Goal: Check status: Check status

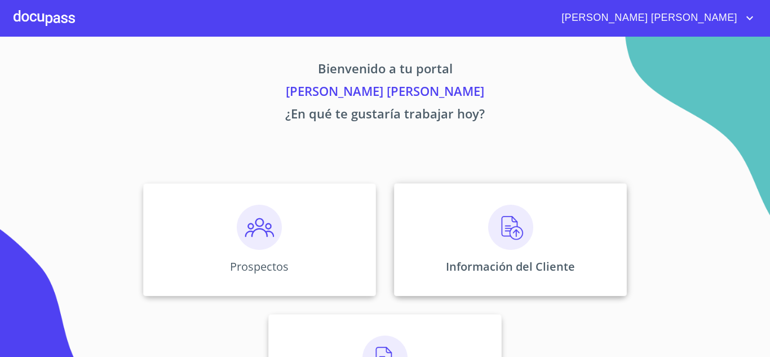
click at [503, 232] on img at bounding box center [510, 227] width 45 height 45
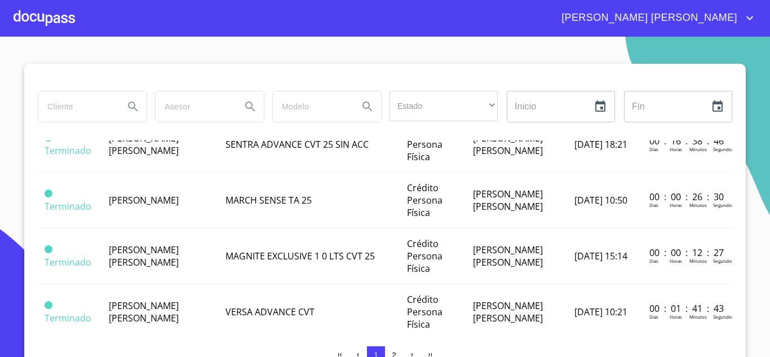
scroll to position [394, 0]
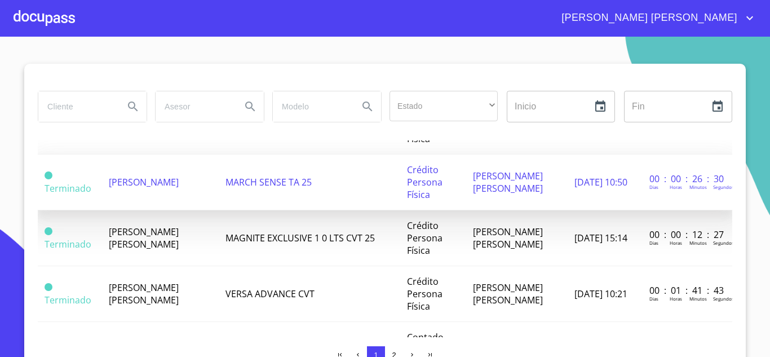
click at [141, 188] on span "[PERSON_NAME]" at bounding box center [144, 182] width 70 height 12
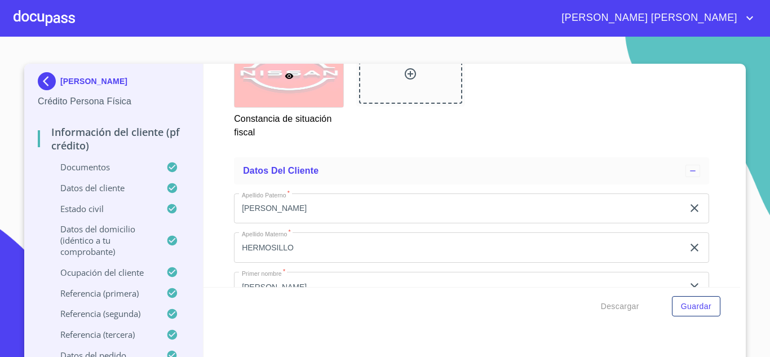
scroll to position [3042, 0]
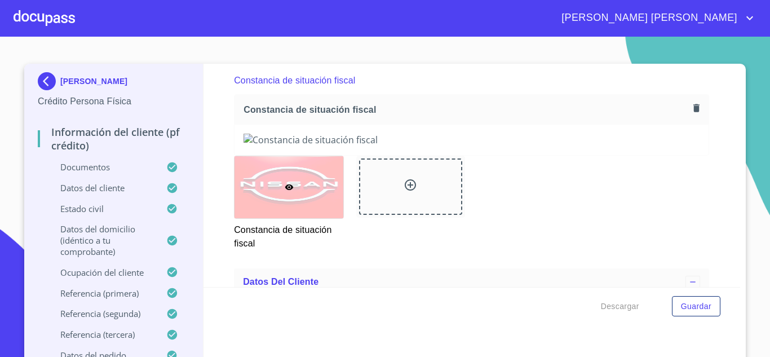
click at [34, 21] on div at bounding box center [44, 18] width 61 height 36
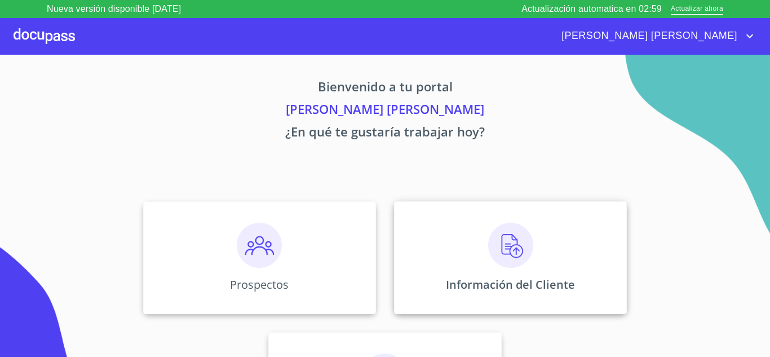
click at [526, 244] on img at bounding box center [510, 245] width 45 height 45
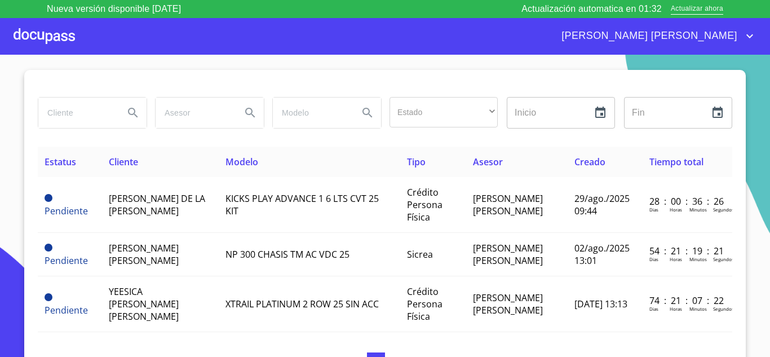
click at [64, 39] on div at bounding box center [44, 36] width 61 height 36
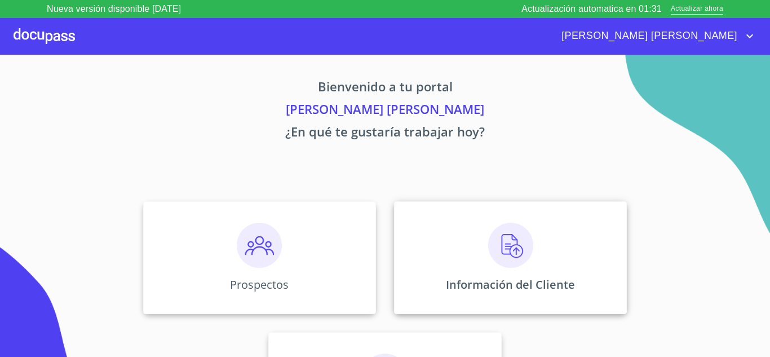
scroll to position [79, 0]
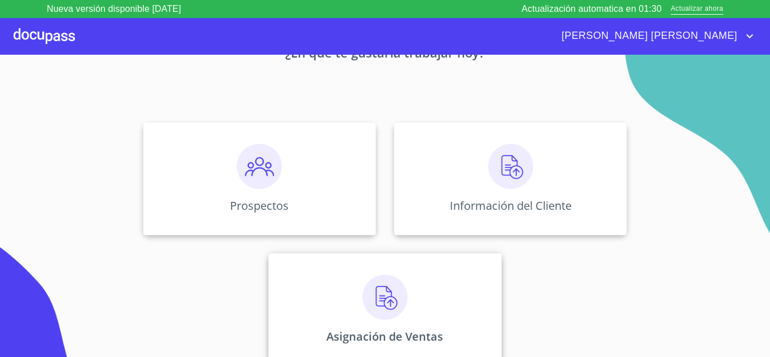
click at [389, 287] on img at bounding box center [384, 296] width 45 height 45
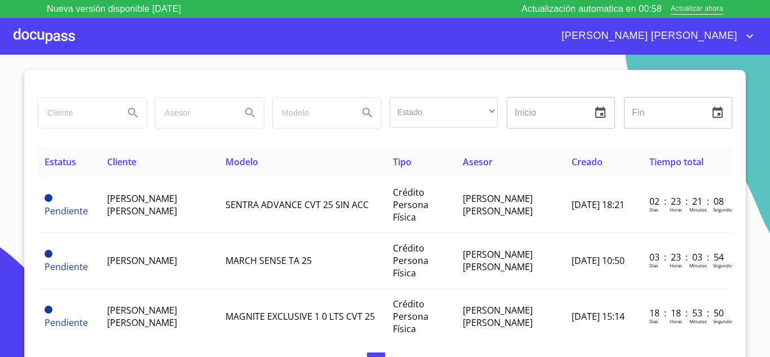
click at [66, 39] on div at bounding box center [44, 36] width 61 height 36
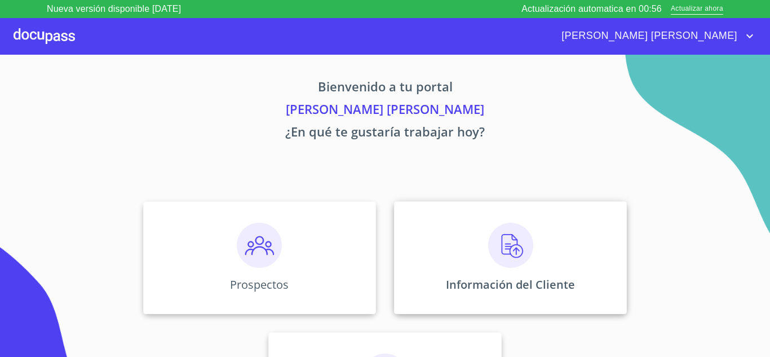
click at [510, 261] on img at bounding box center [510, 245] width 45 height 45
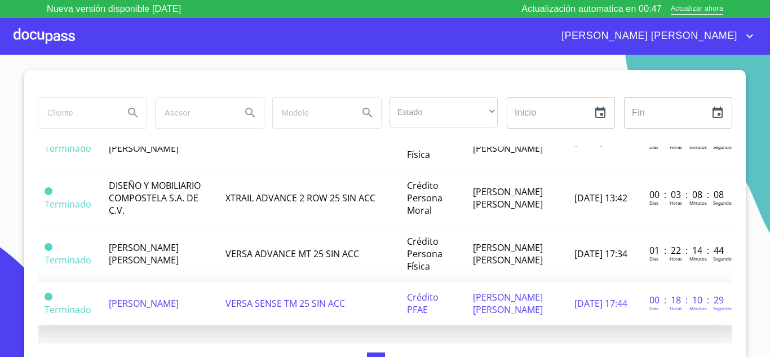
scroll to position [1267, 0]
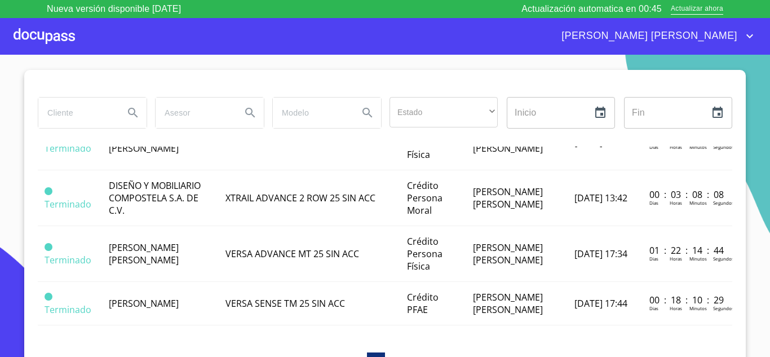
click at [367, 353] on button "1" at bounding box center [376, 361] width 18 height 18
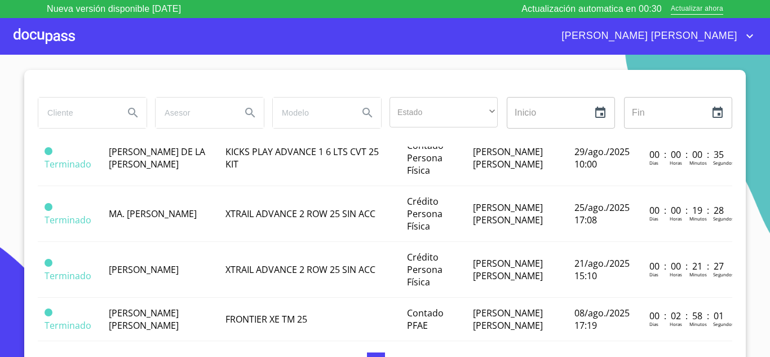
scroll to position [647, 0]
click at [60, 32] on div at bounding box center [44, 36] width 61 height 36
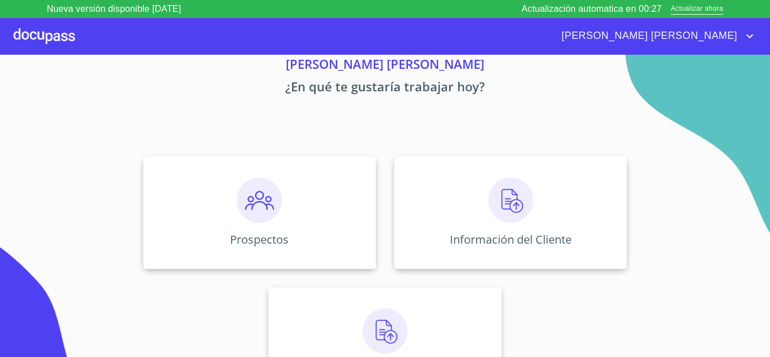
scroll to position [79, 0]
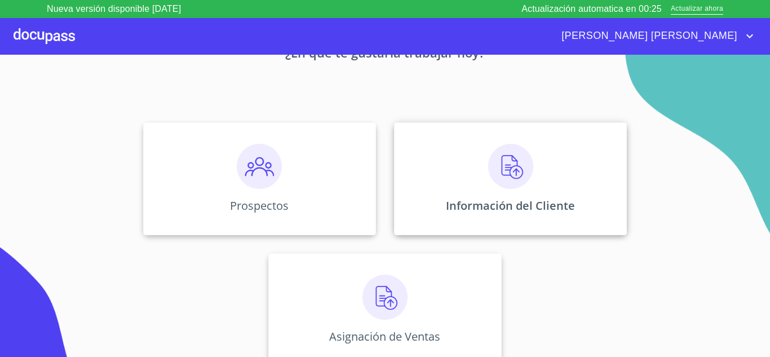
click at [507, 181] on img at bounding box center [510, 166] width 45 height 45
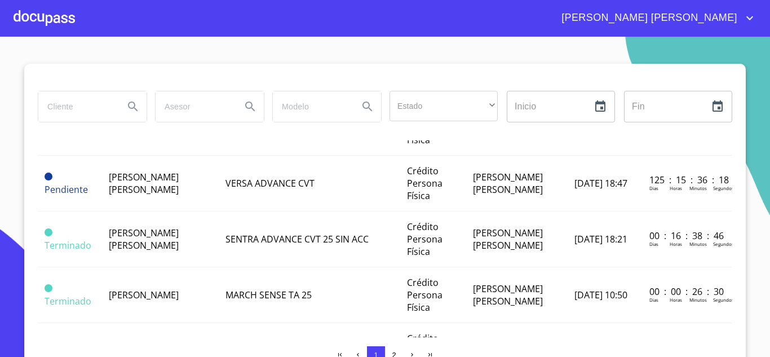
scroll to position [338, 0]
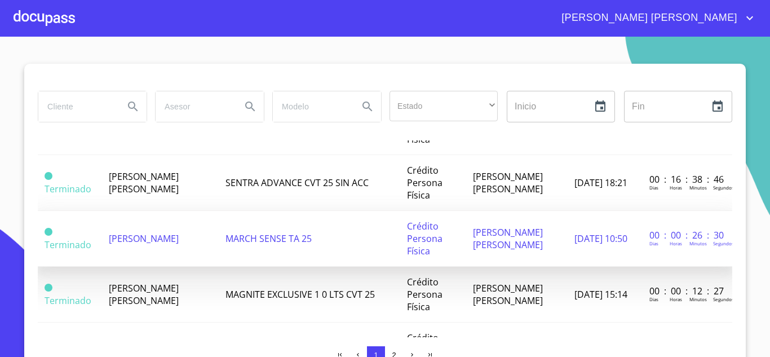
click at [68, 251] on span "Terminado" at bounding box center [68, 244] width 47 height 12
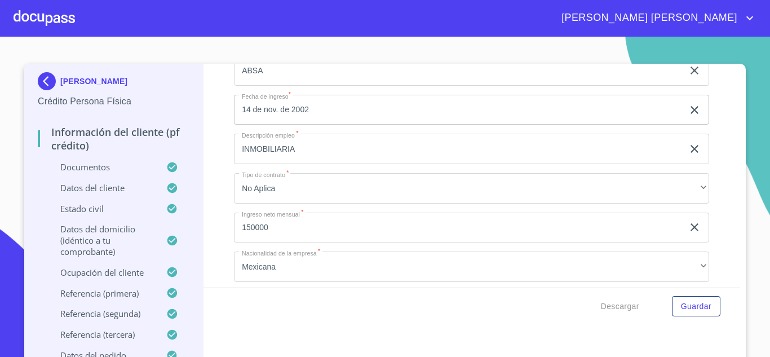
scroll to position [4902, 0]
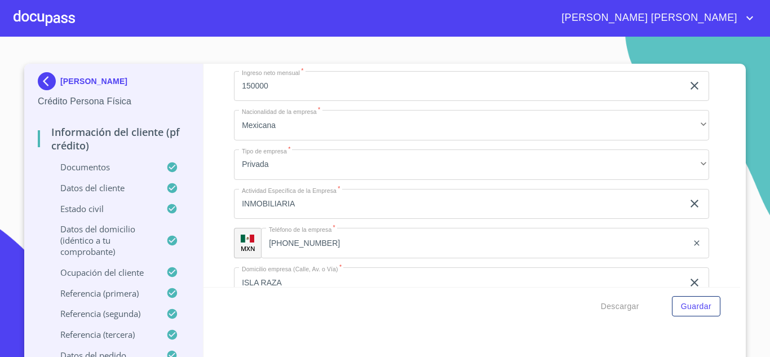
click at [25, 11] on div at bounding box center [44, 18] width 61 height 36
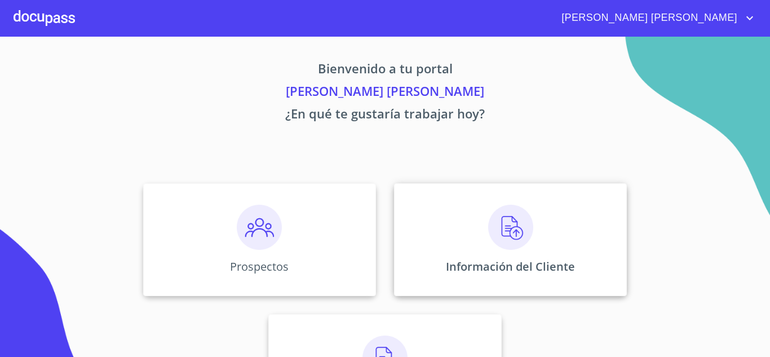
click at [501, 225] on img at bounding box center [510, 227] width 45 height 45
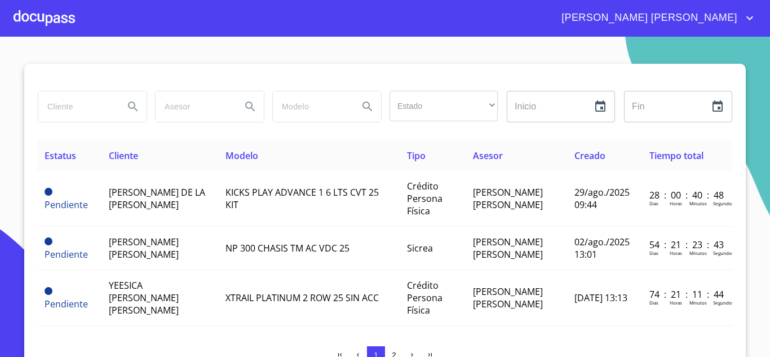
click at [88, 99] on input "search" at bounding box center [76, 106] width 77 height 30
type input "ALEJANDRO HERMOSILLO"
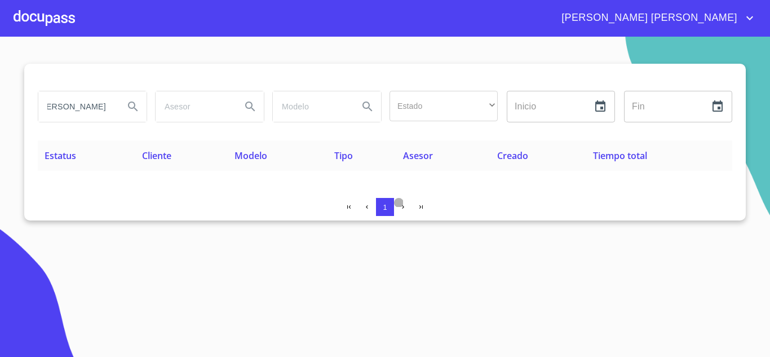
click at [402, 208] on icon "button" at bounding box center [403, 206] width 2 height 3
click at [131, 110] on icon "Search" at bounding box center [133, 107] width 14 height 14
click at [38, 18] on div at bounding box center [44, 18] width 61 height 36
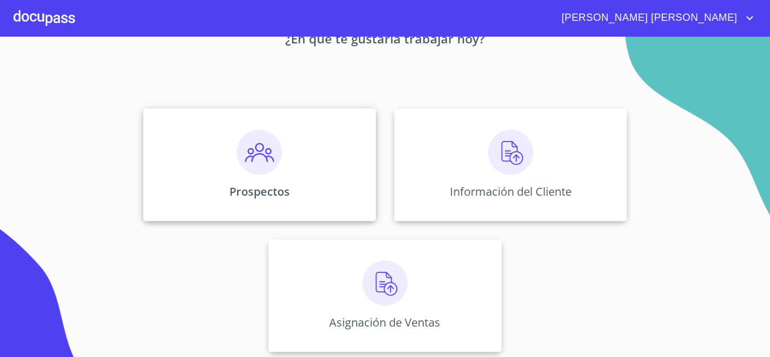
scroll to position [79, 0]
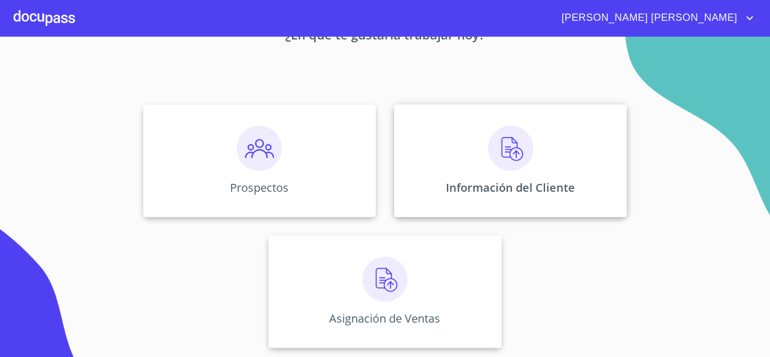
click at [517, 162] on img at bounding box center [510, 148] width 45 height 45
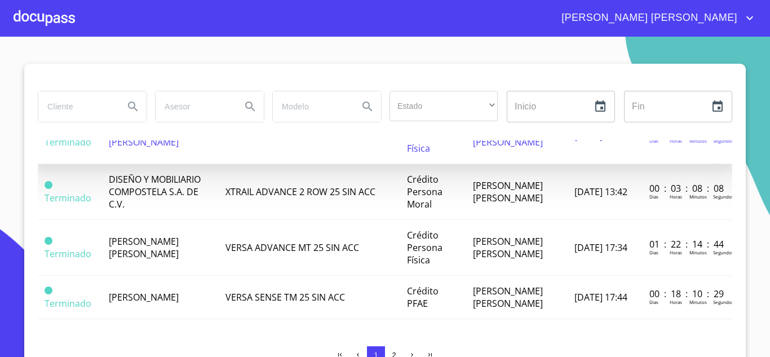
scroll to position [1267, 0]
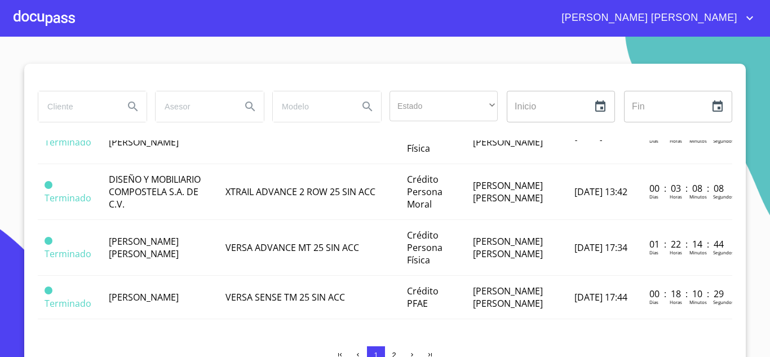
click at [392, 352] on span "2" at bounding box center [394, 354] width 4 height 8
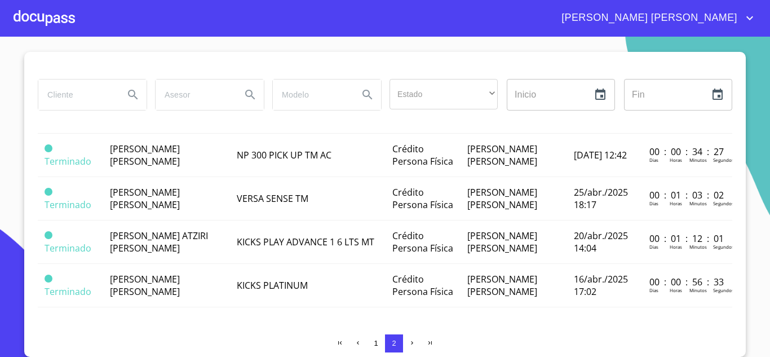
scroll to position [952, 0]
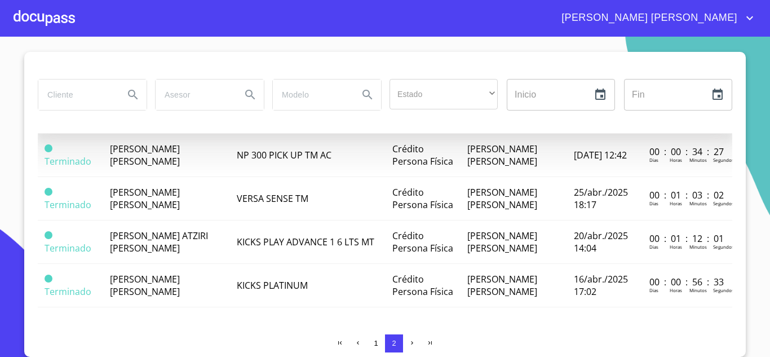
click at [135, 118] on span "ALEJANDRO CERVANTES HERMOSILLO" at bounding box center [145, 111] width 70 height 12
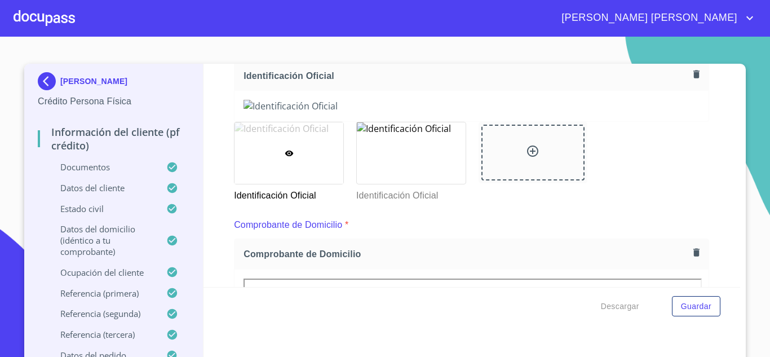
scroll to position [56, 0]
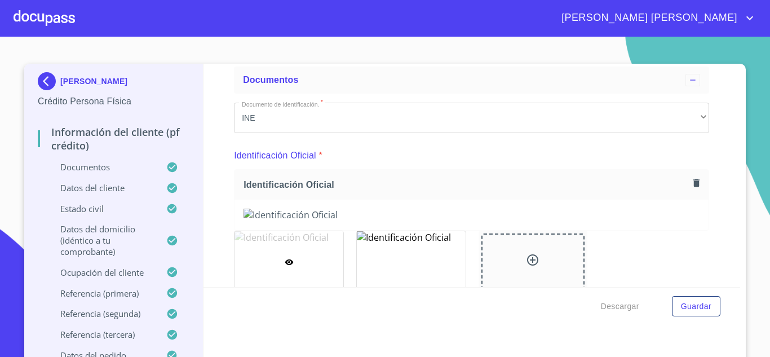
click at [45, 21] on div at bounding box center [44, 18] width 61 height 36
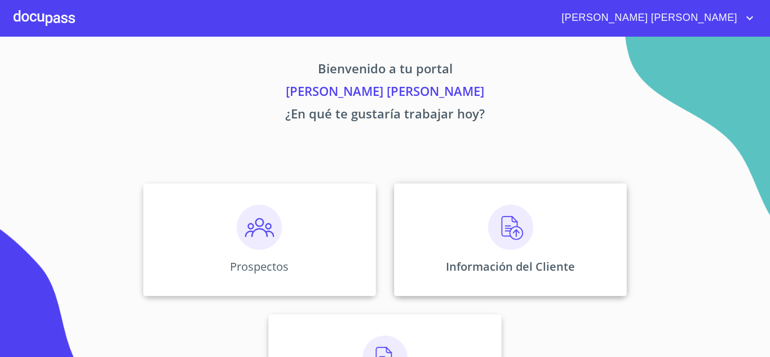
click at [505, 229] on img at bounding box center [510, 227] width 45 height 45
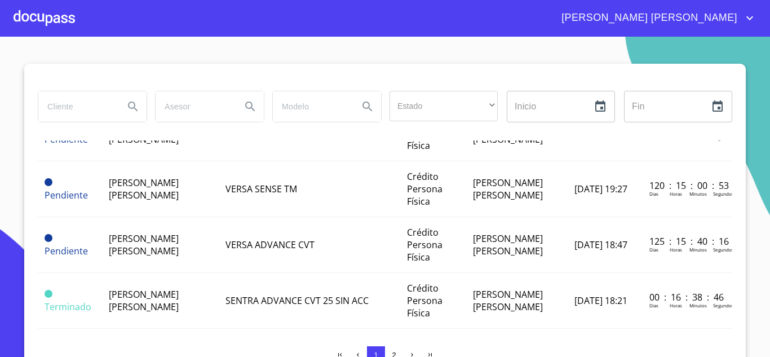
scroll to position [282, 0]
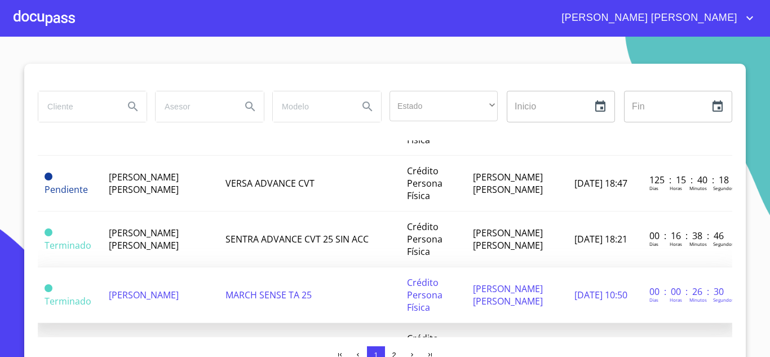
click at [146, 295] on span "[PERSON_NAME]" at bounding box center [144, 294] width 70 height 12
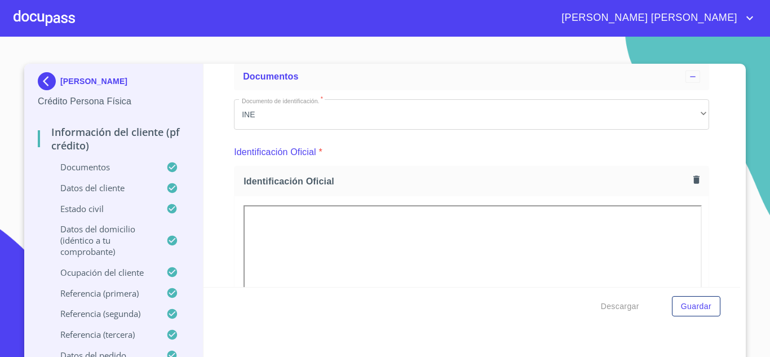
scroll to position [56, 0]
